Goal: Task Accomplishment & Management: Complete application form

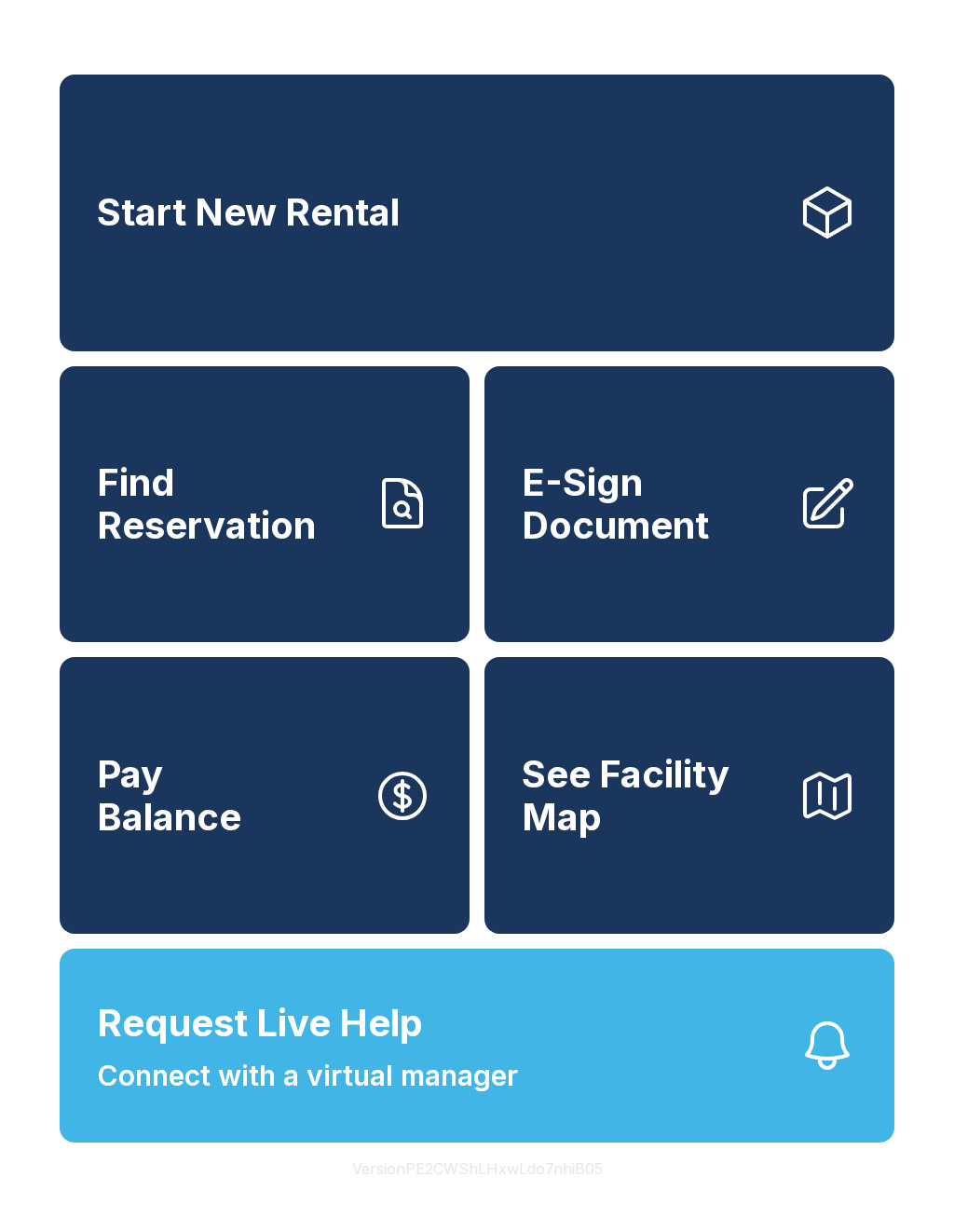
click at [642, 546] on span "E-Sign Document" at bounding box center [652, 504] width 261 height 85
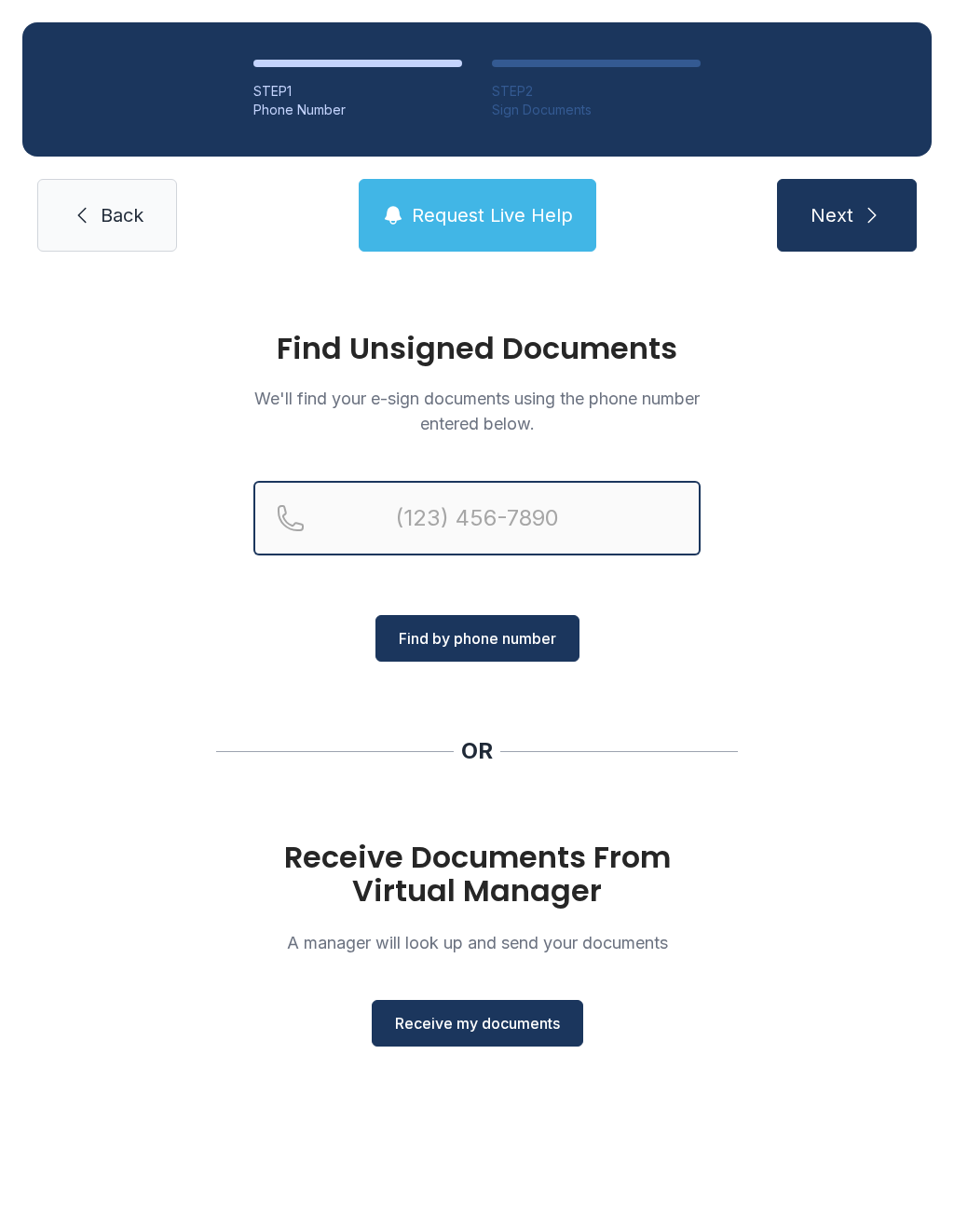
click at [375, 519] on input "Reservation phone number" at bounding box center [477, 517] width 448 height 74
type input "(7"
paste input "Reservation phone number"
click at [125, 230] on link "Back" at bounding box center [107, 216] width 139 height 73
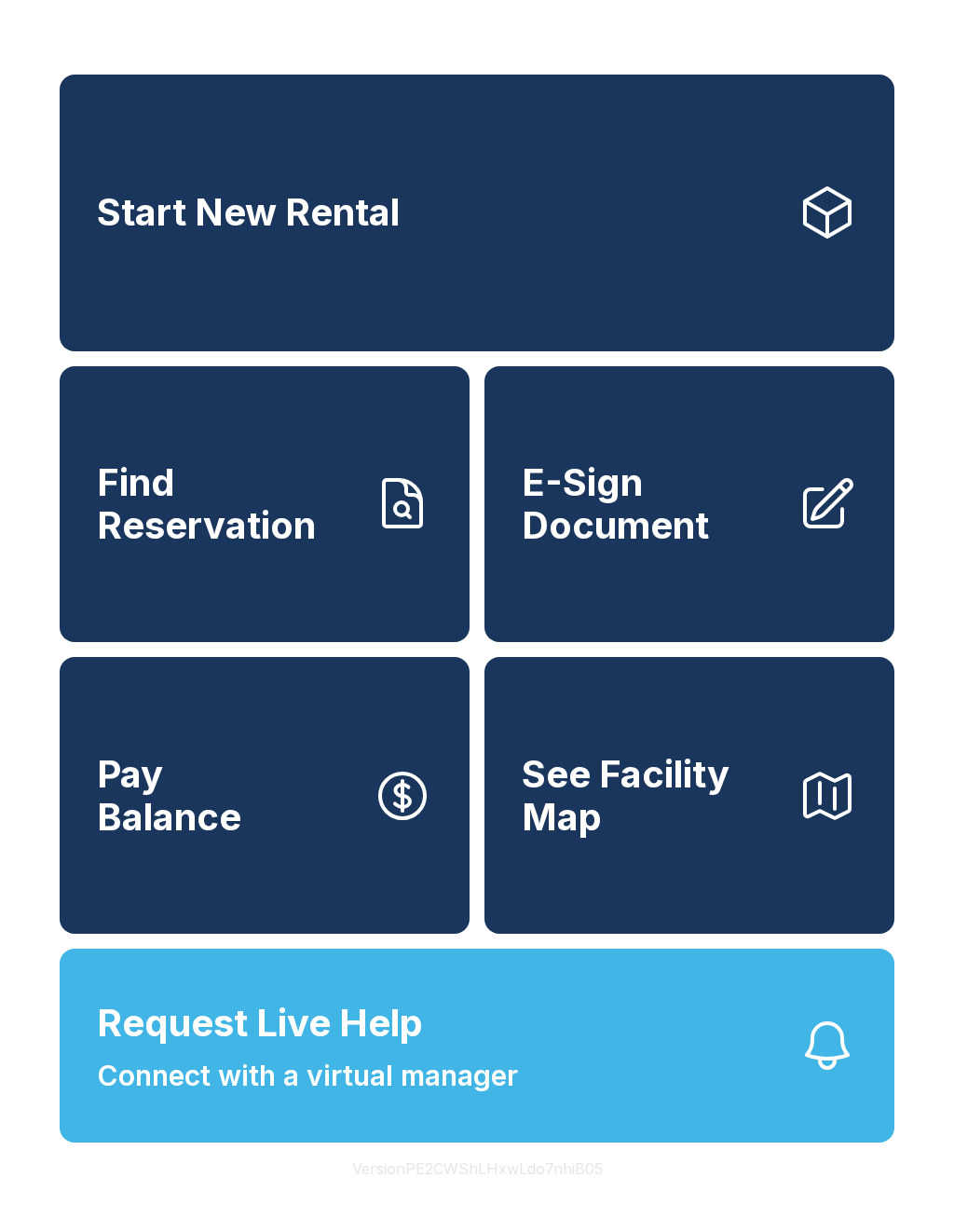
click at [670, 546] on span "E-Sign Document" at bounding box center [652, 504] width 261 height 85
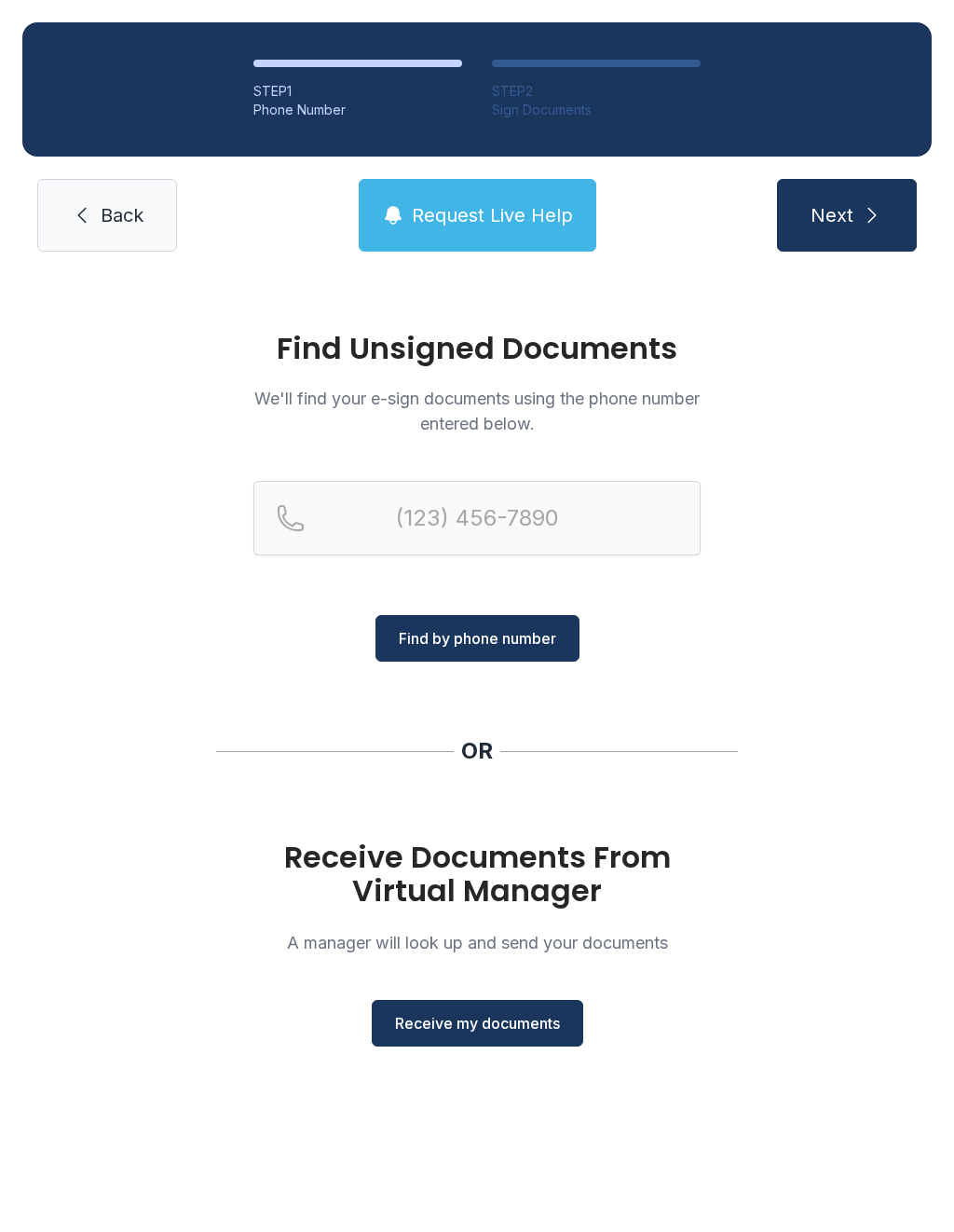
click at [459, 1035] on button "Receive my documents" at bounding box center [477, 1023] width 212 height 46
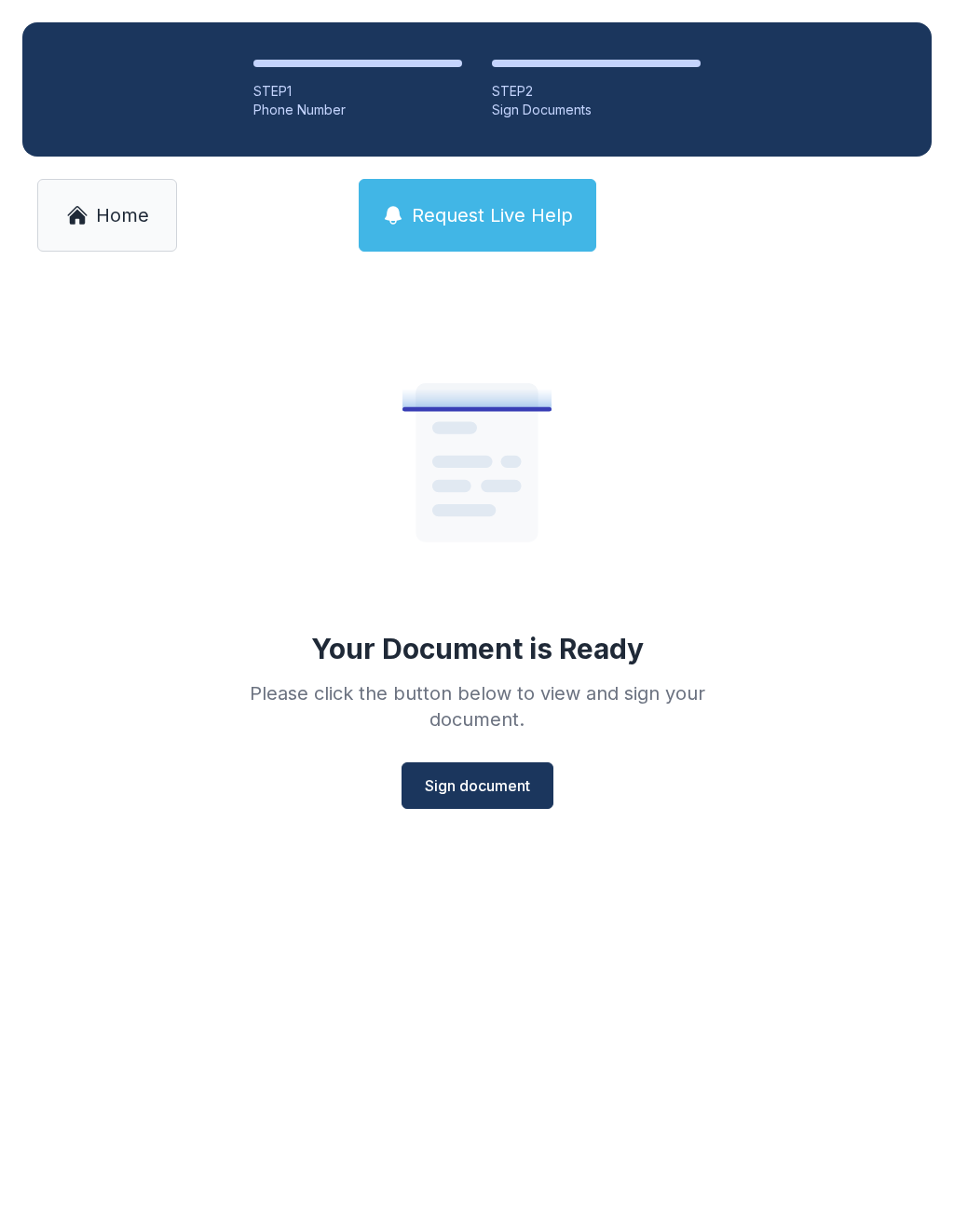
click at [476, 783] on span "Sign document" at bounding box center [477, 785] width 106 height 23
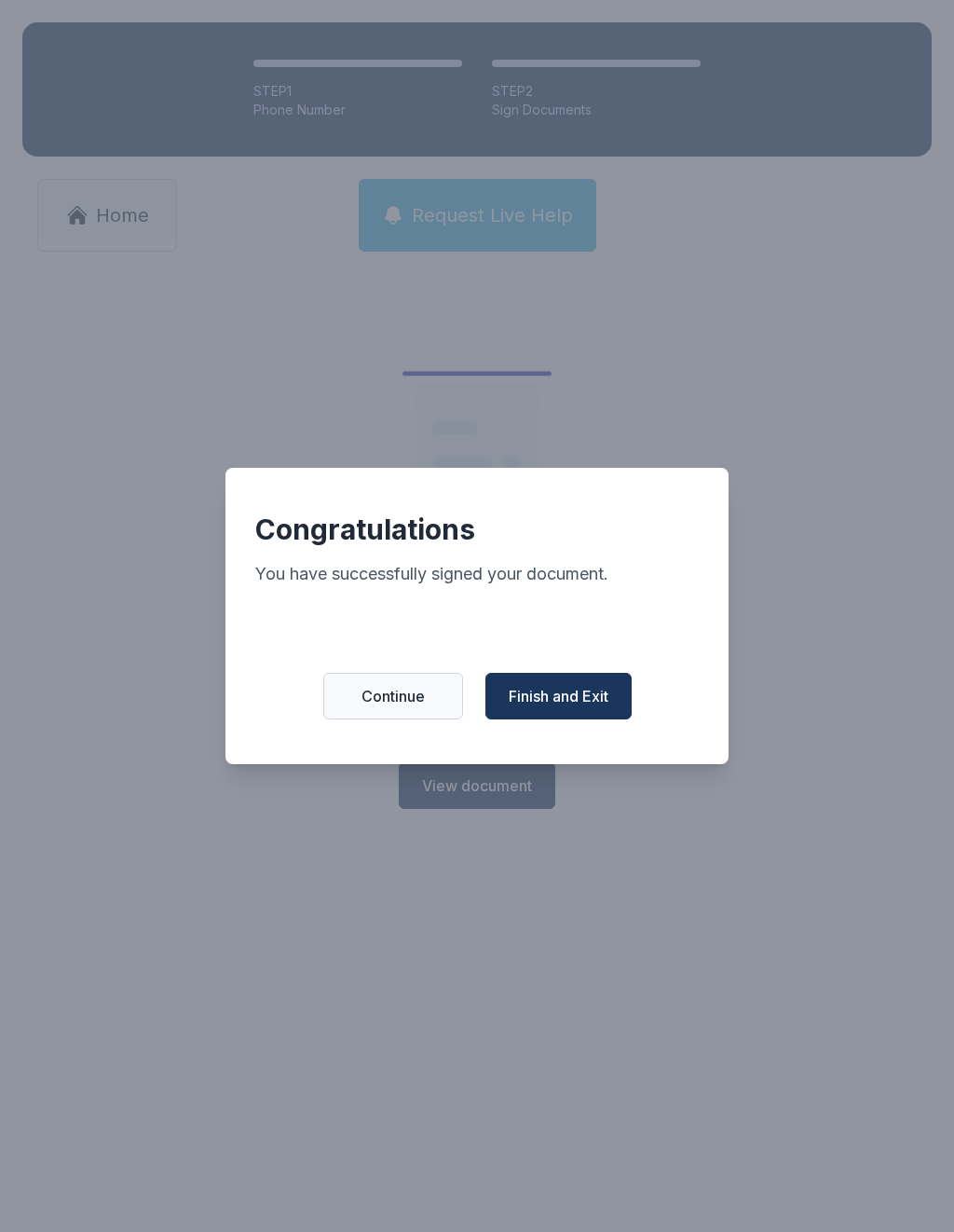
click at [550, 706] on span "Finish and Exit" at bounding box center [559, 696] width 100 height 23
